Goal: Use online tool/utility: Utilize a website feature to perform a specific function

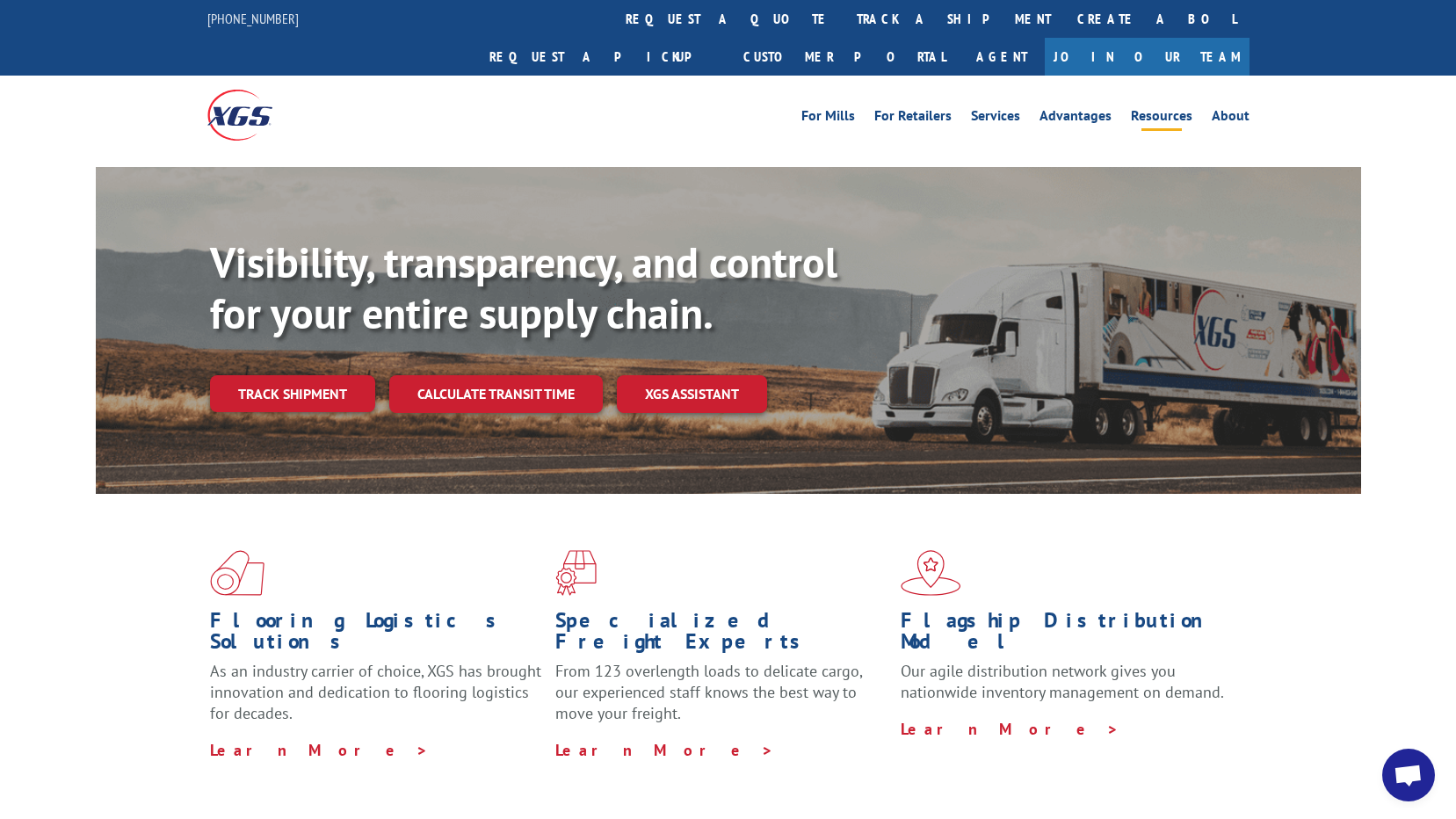
click at [1149, 109] on link "Resources" at bounding box center [1161, 119] width 62 height 20
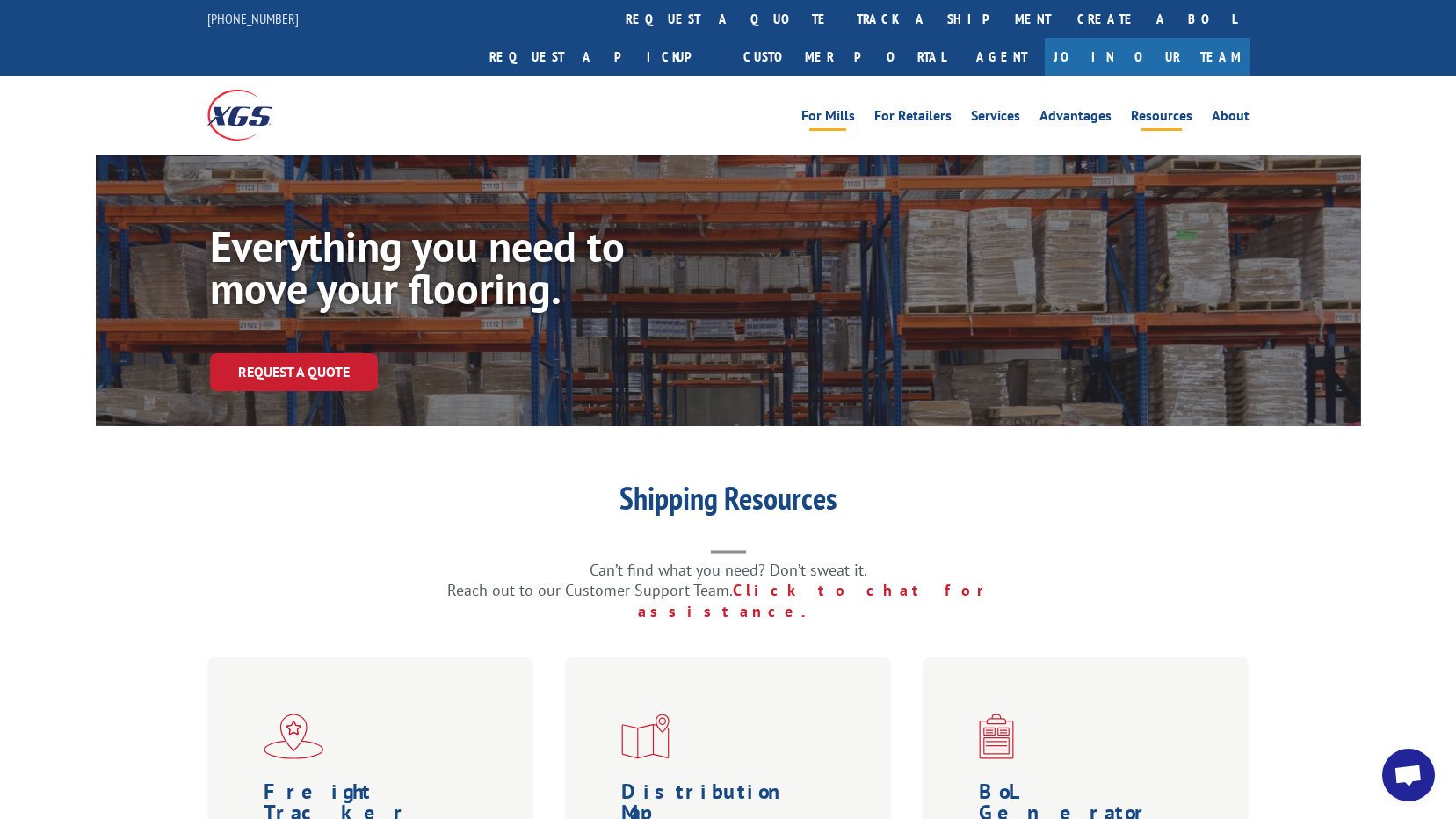
click at [840, 109] on link "For Mills" at bounding box center [828, 119] width 54 height 20
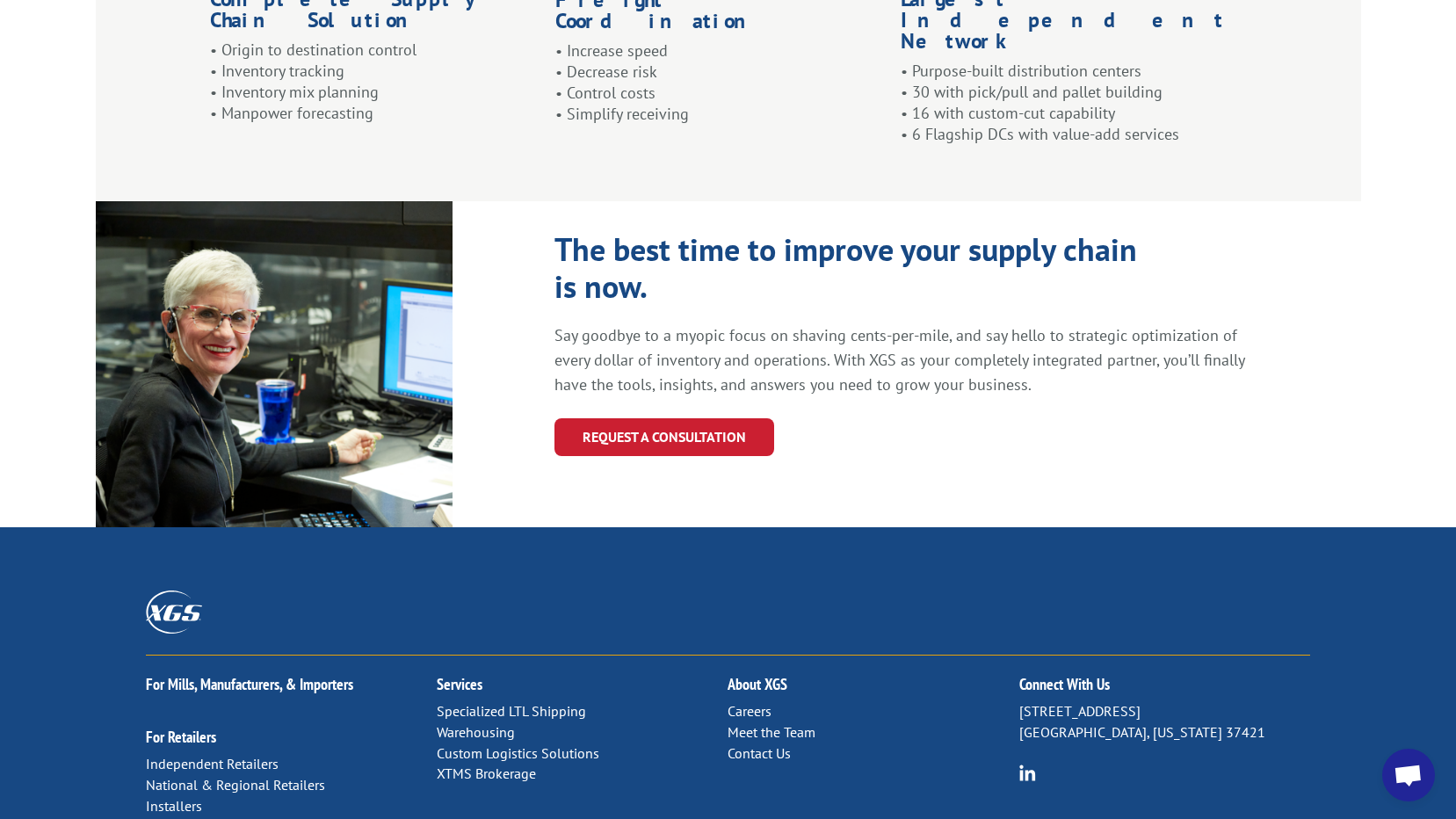
scroll to position [1845, 0]
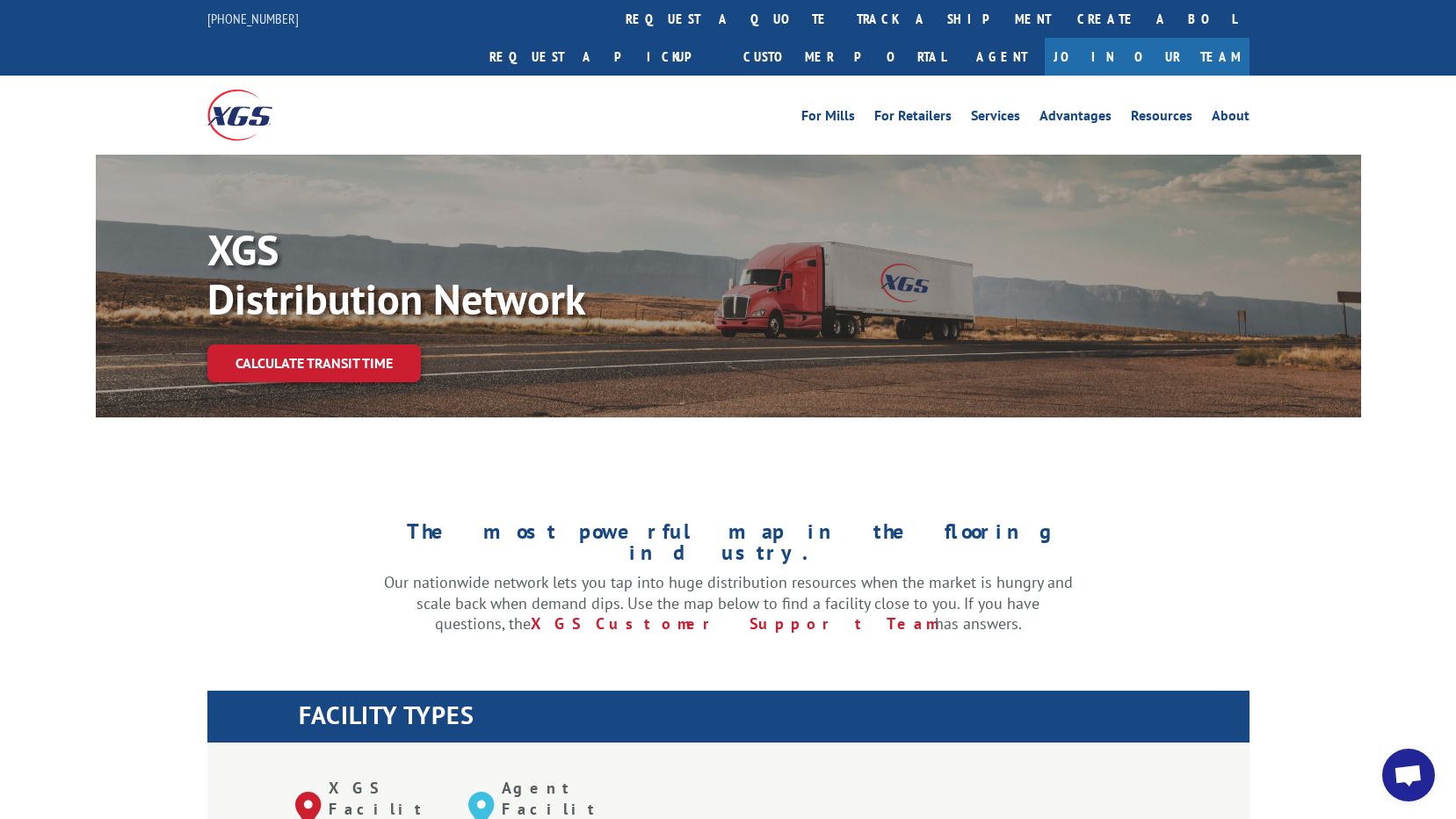
click at [327, 345] on link "Calculate transit time" at bounding box center [313, 363] width 213 height 37
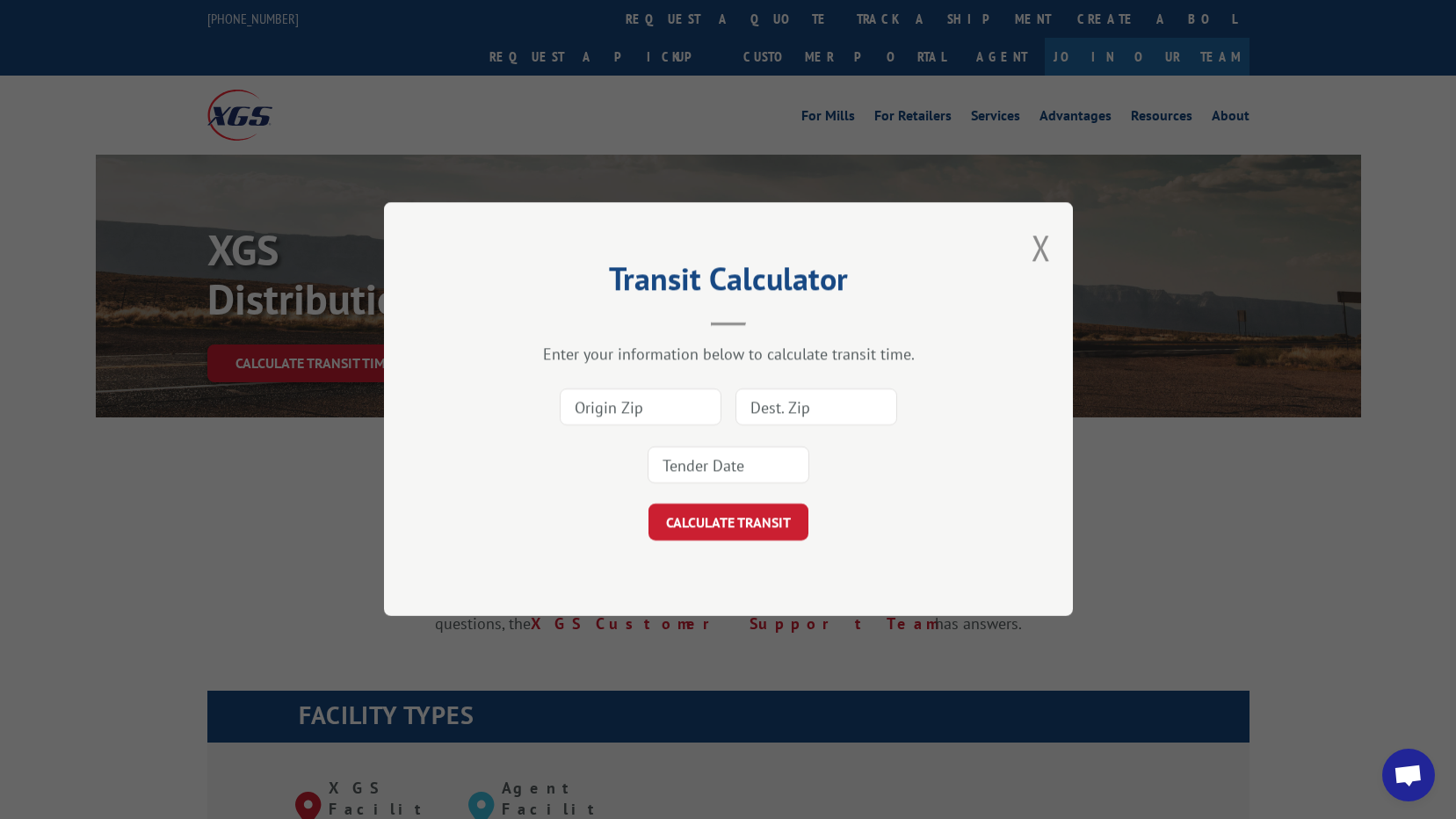
click at [619, 410] on input at bounding box center [641, 408] width 162 height 37
type input "37408"
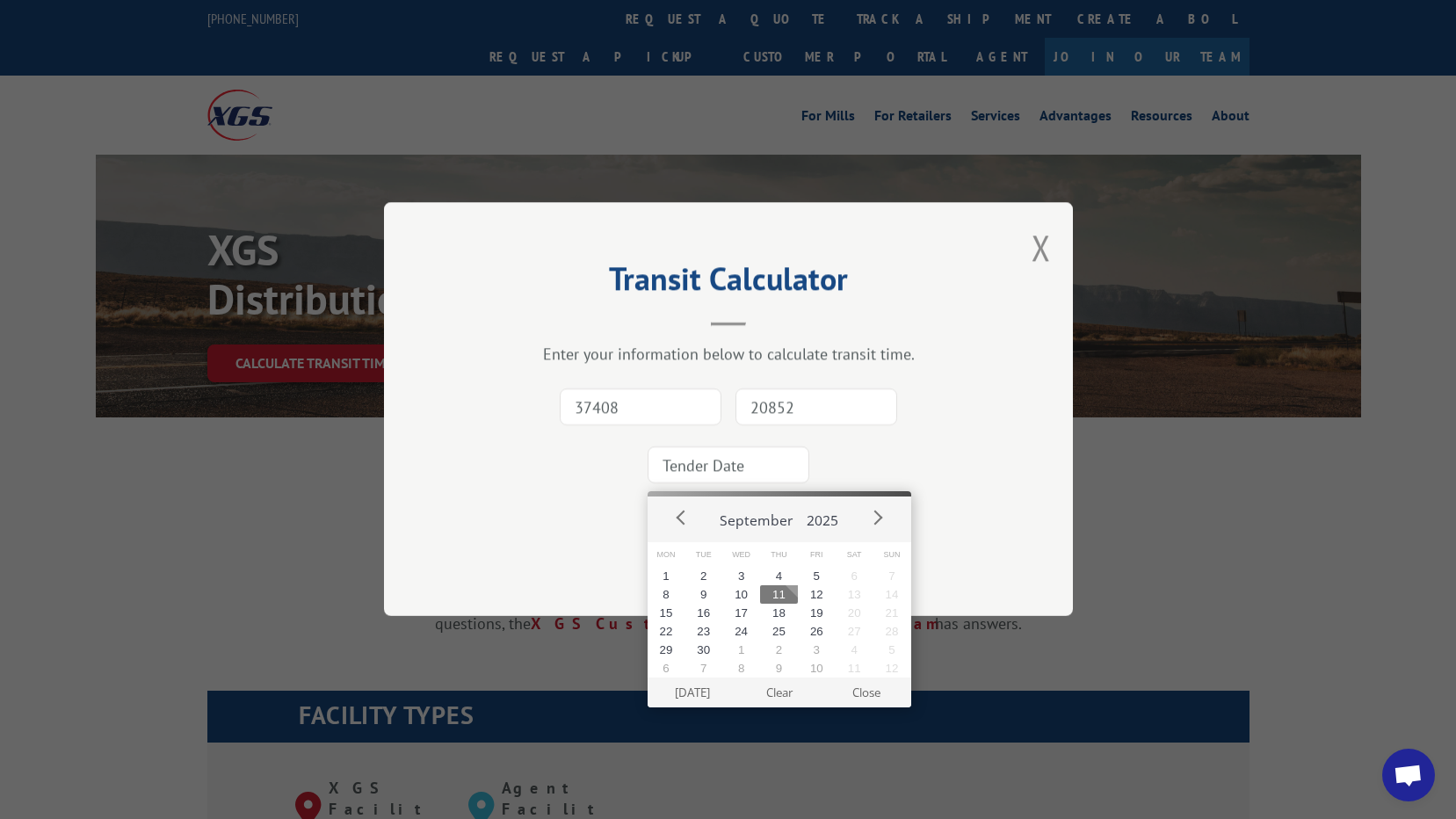
click at [805, 407] on input "20852" at bounding box center [816, 408] width 162 height 37
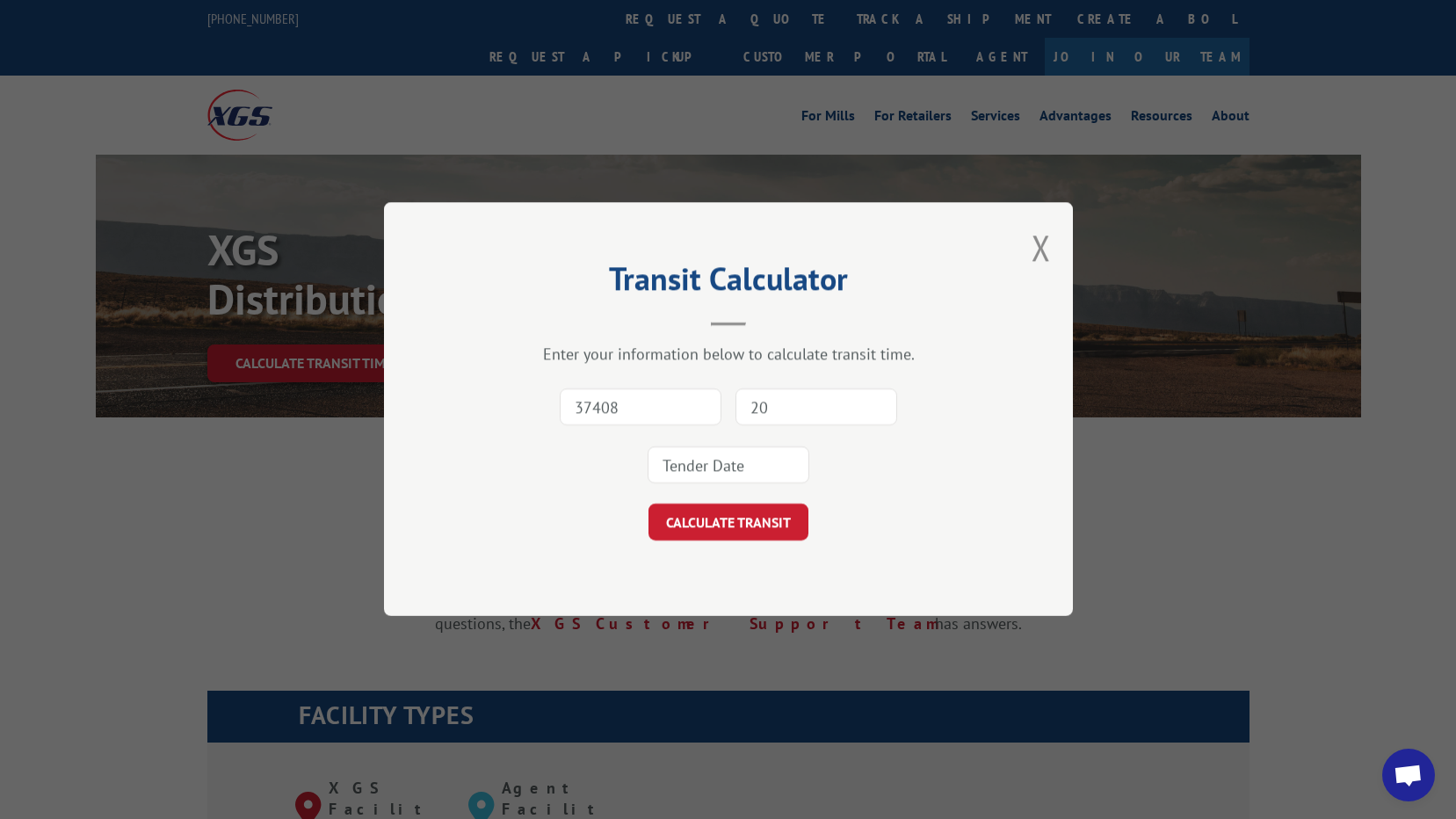
type input "2"
type input "63033"
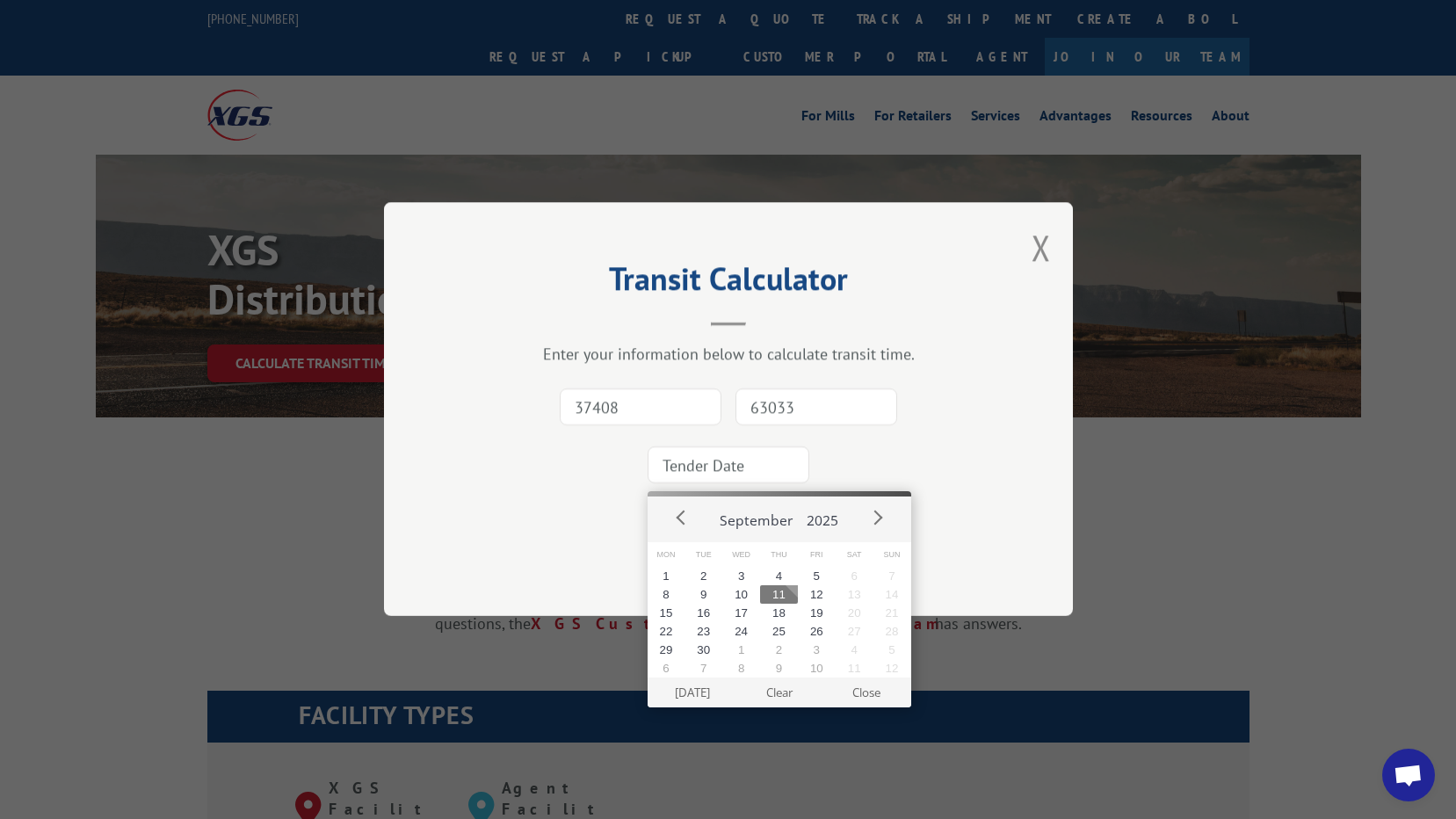
click at [756, 461] on input at bounding box center [728, 465] width 162 height 37
click at [817, 596] on button "12" at bounding box center [816, 594] width 37 height 19
type input "2025-09-12"
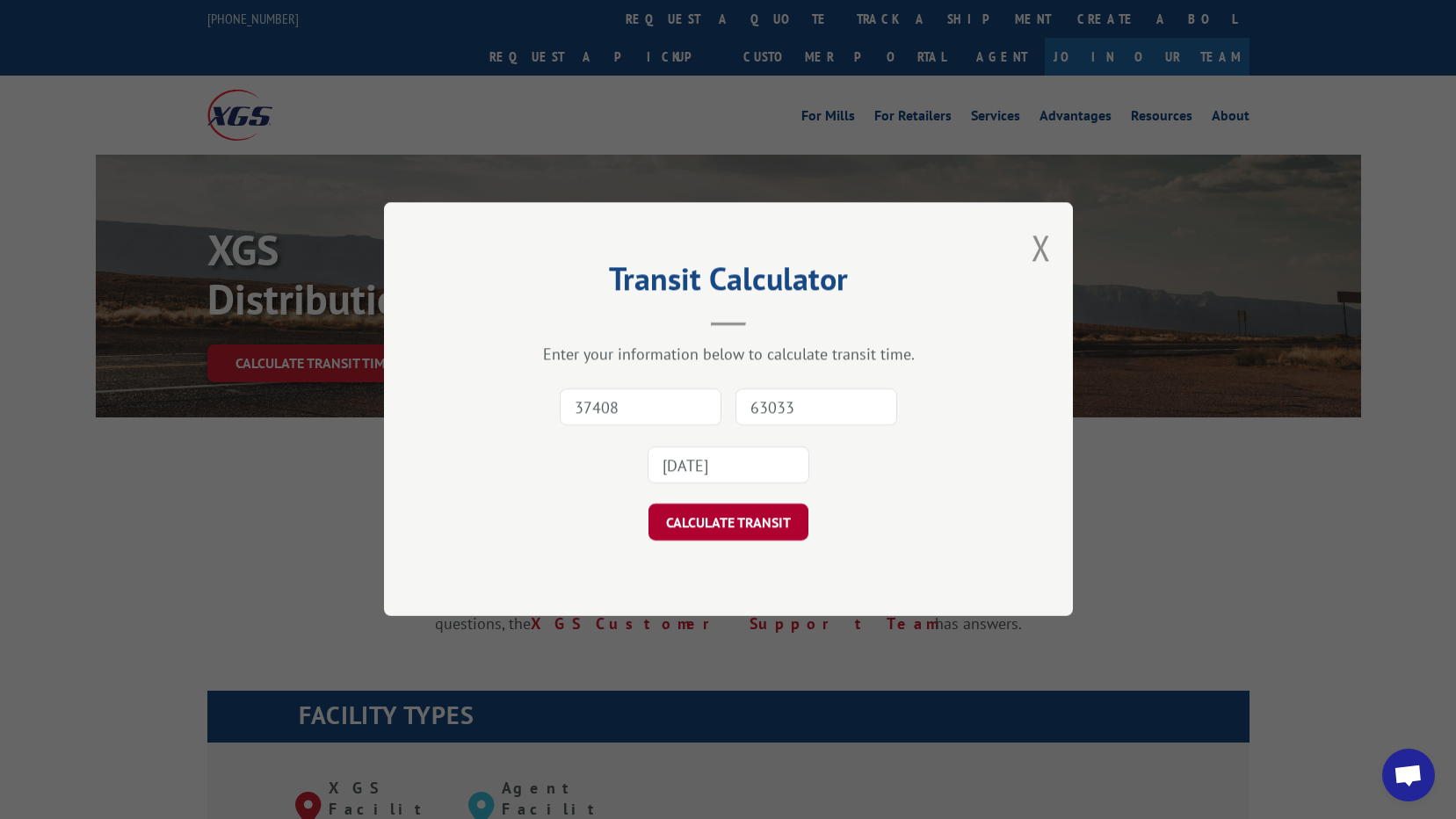
click at [713, 522] on button "CALCULATE TRANSIT" at bounding box center [728, 522] width 160 height 37
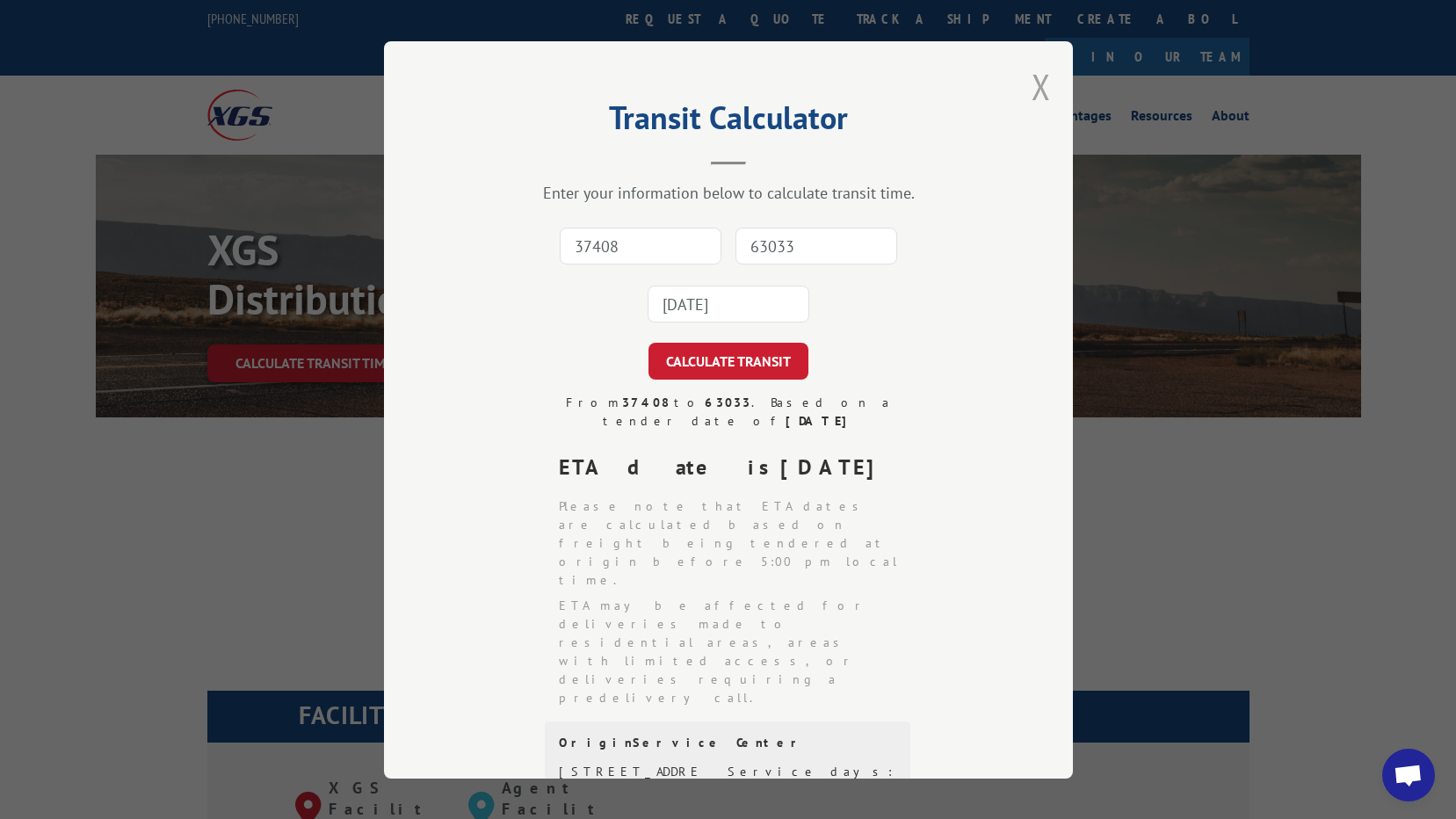
click at [1036, 84] on button "Close modal" at bounding box center [1041, 85] width 20 height 46
